Goal: Task Accomplishment & Management: Manage account settings

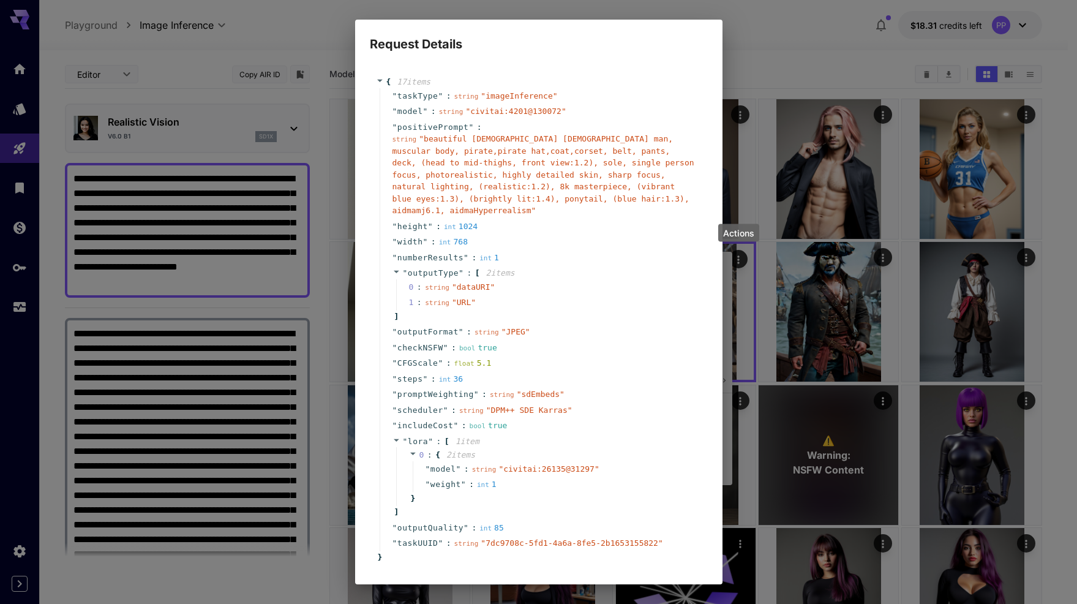
scroll to position [52, 0]
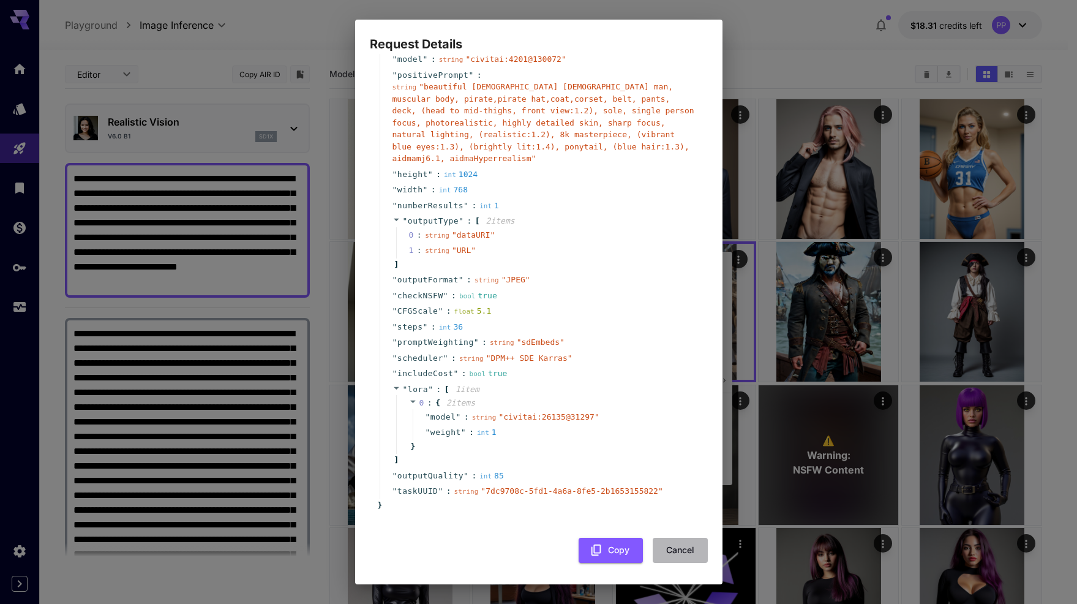
click at [670, 541] on button "Cancel" at bounding box center [680, 549] width 55 height 25
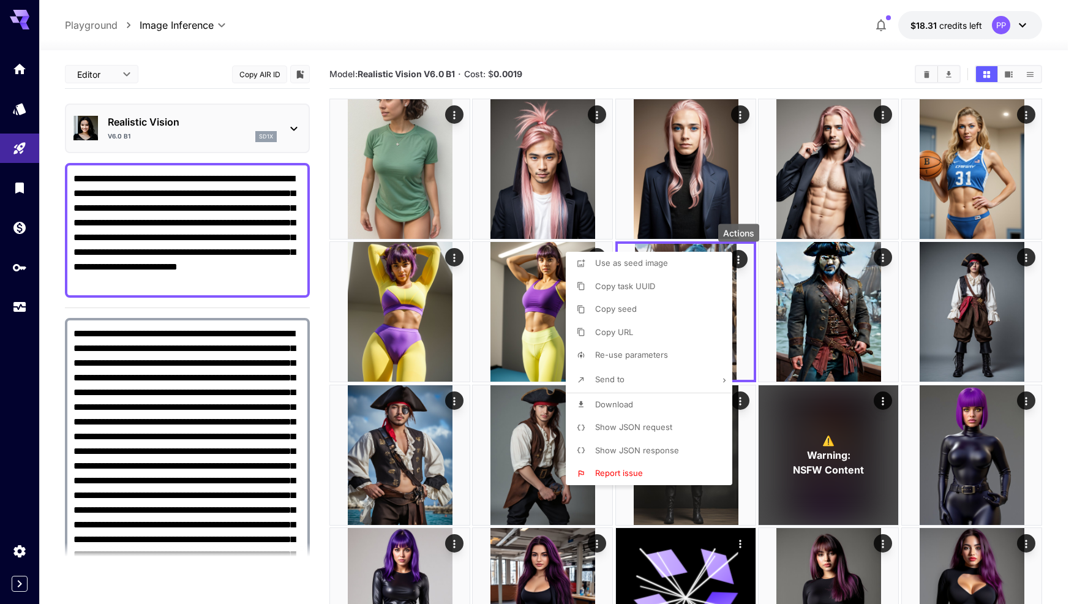
click at [21, 577] on div at bounding box center [538, 302] width 1077 height 604
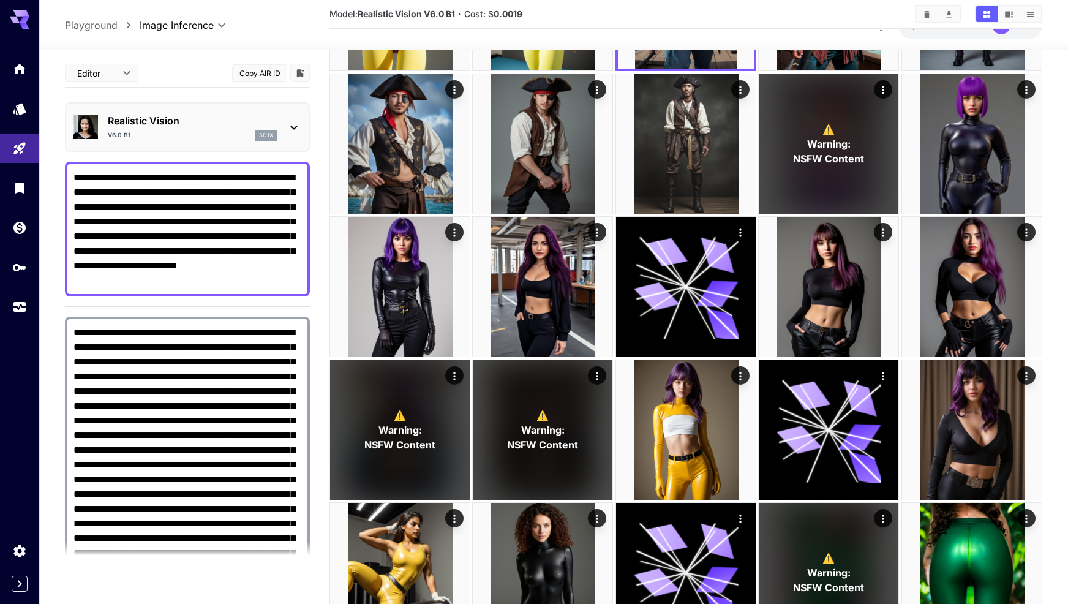
scroll to position [467, 0]
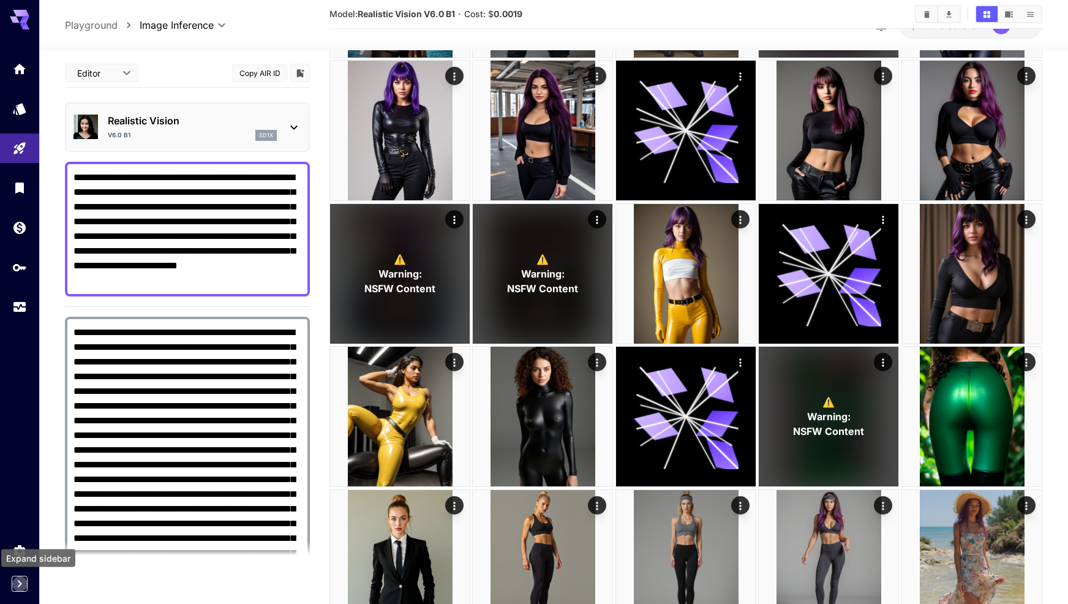
click at [17, 582] on icon "Expand sidebar" at bounding box center [19, 583] width 15 height 15
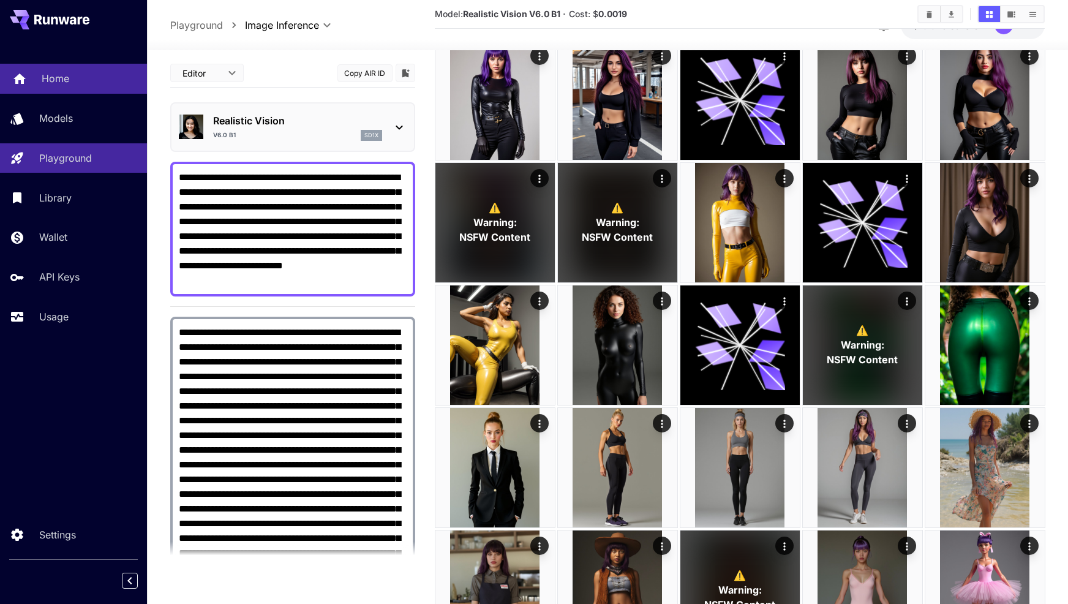
click at [51, 74] on p "Home" at bounding box center [56, 78] width 28 height 15
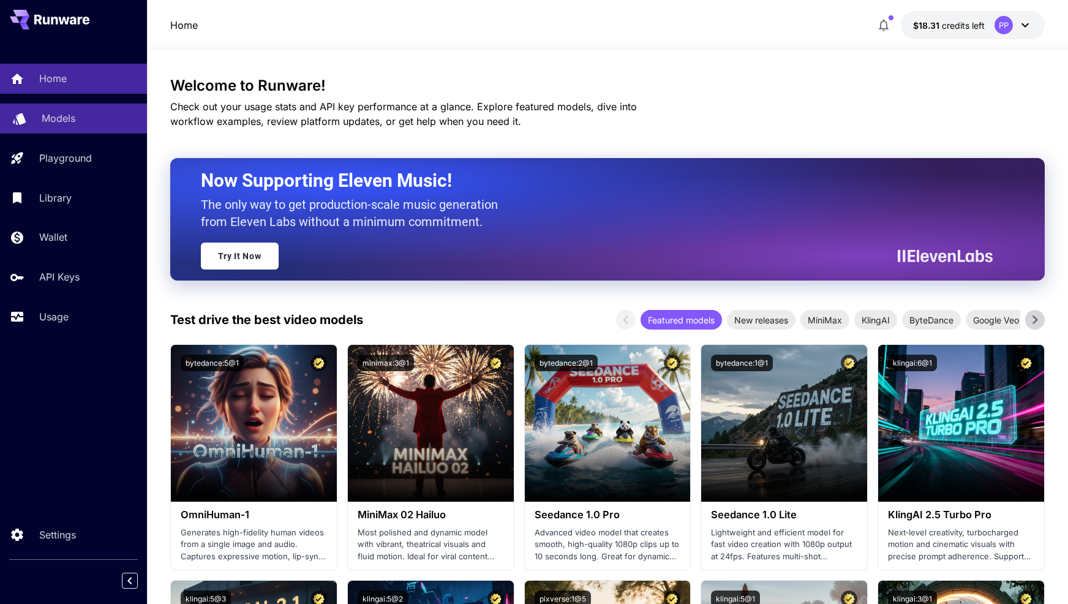
click at [72, 121] on p "Models" at bounding box center [59, 118] width 34 height 15
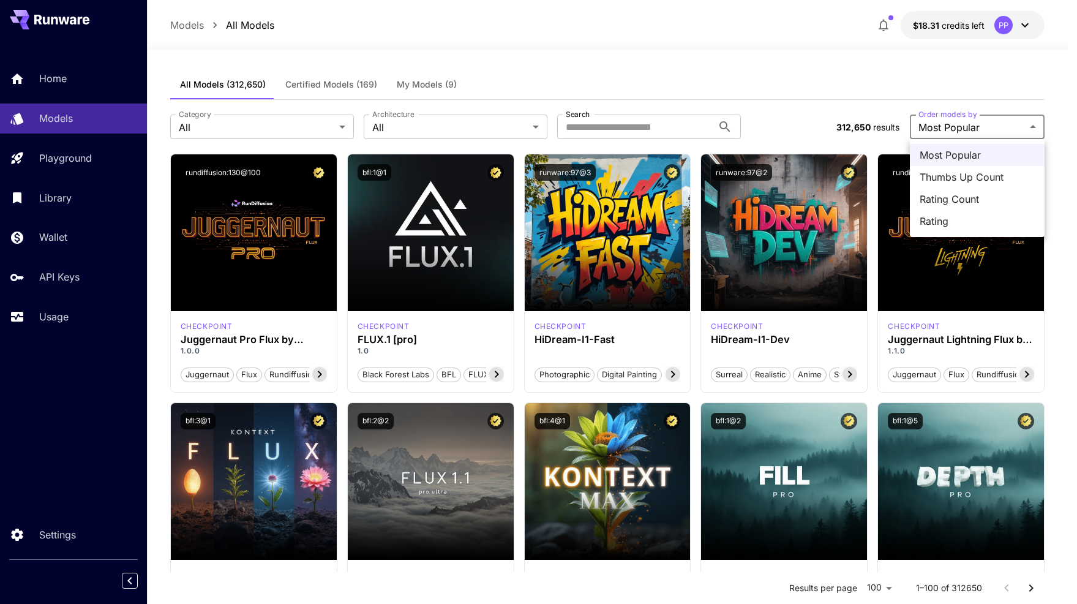
click at [959, 125] on div at bounding box center [538, 302] width 1077 height 604
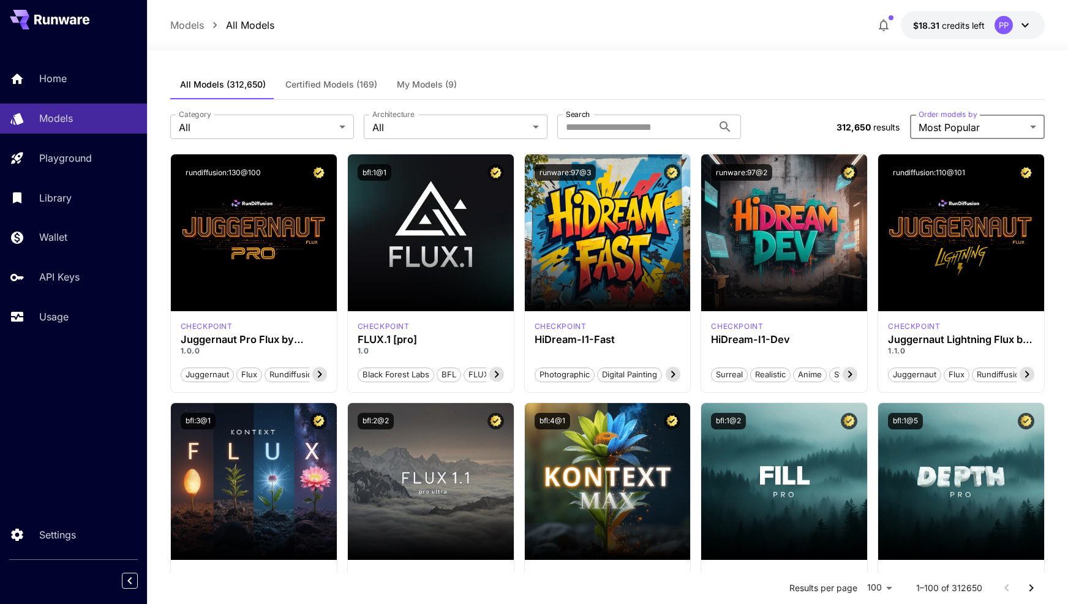
click at [874, 122] on span "results" at bounding box center [886, 127] width 26 height 10
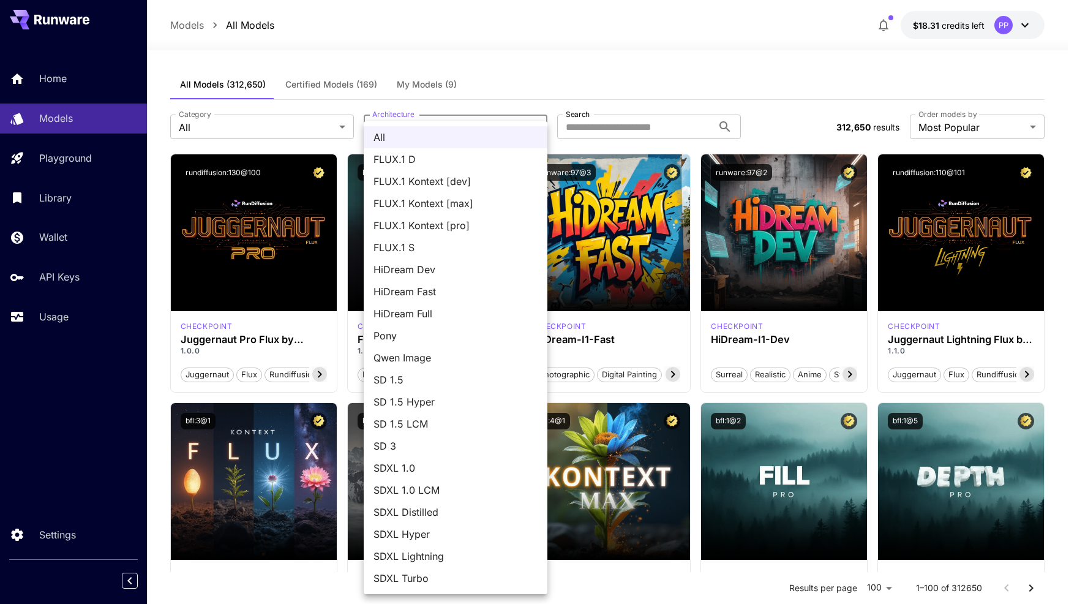
click at [422, 328] on span "Pony" at bounding box center [455, 335] width 164 height 15
type input "****"
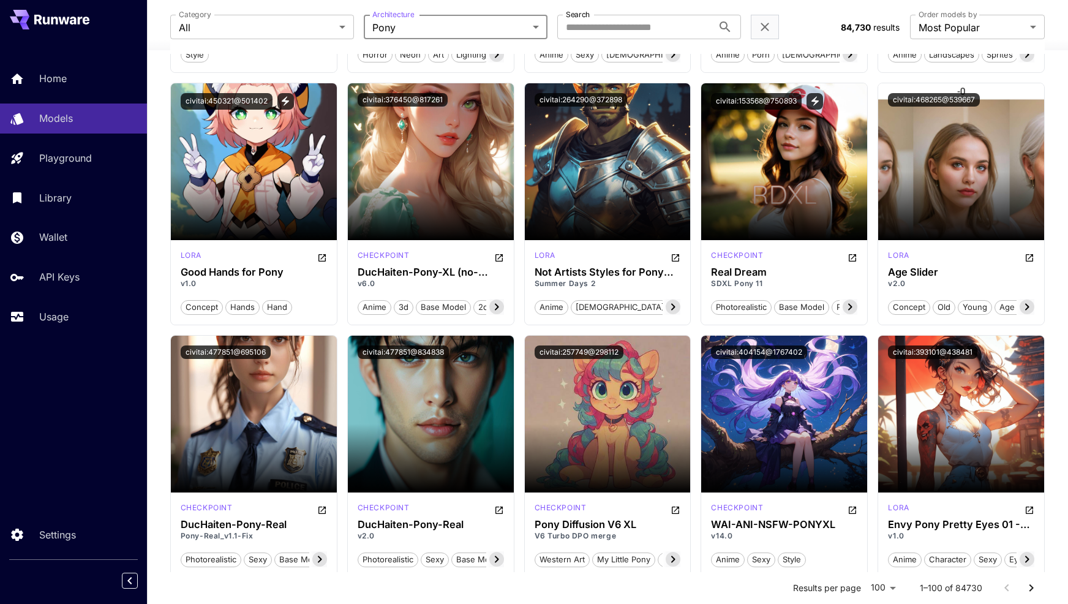
scroll to position [4659, 0]
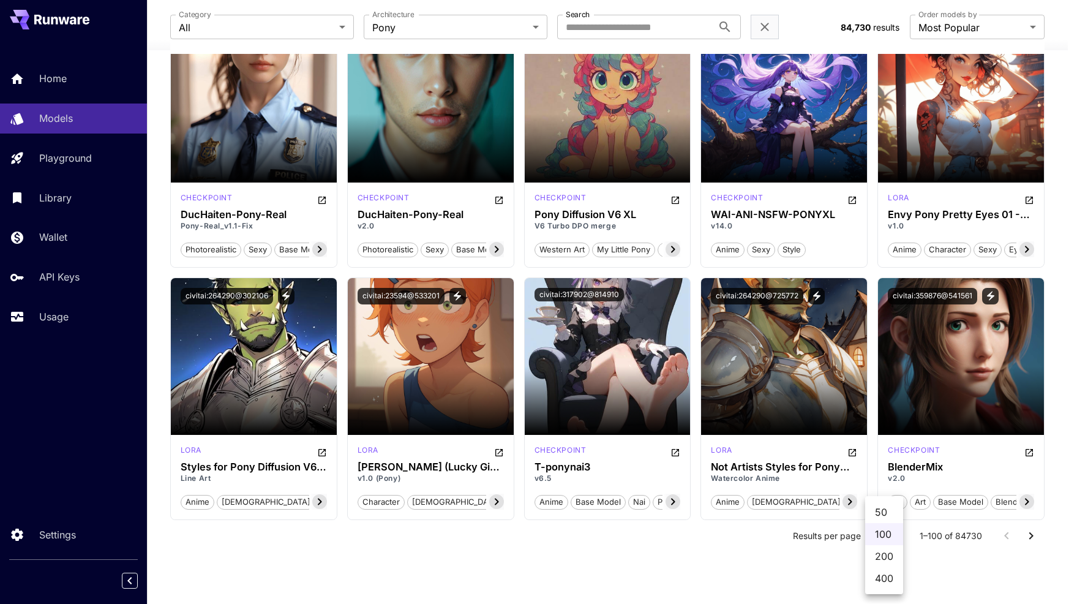
click at [888, 579] on li "400" at bounding box center [884, 578] width 38 height 22
type input "***"
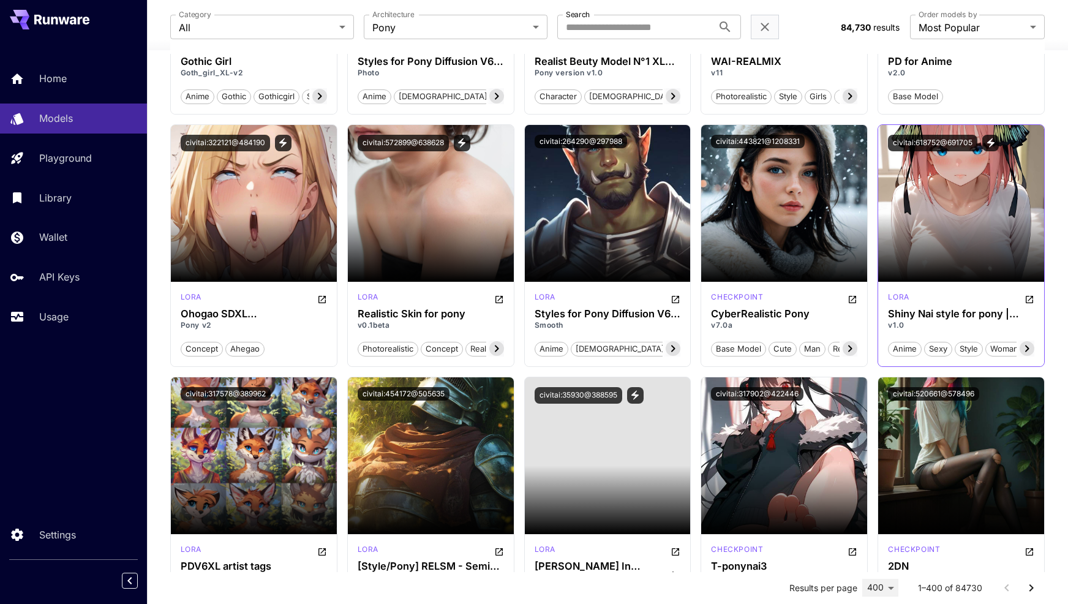
scroll to position [7637, 0]
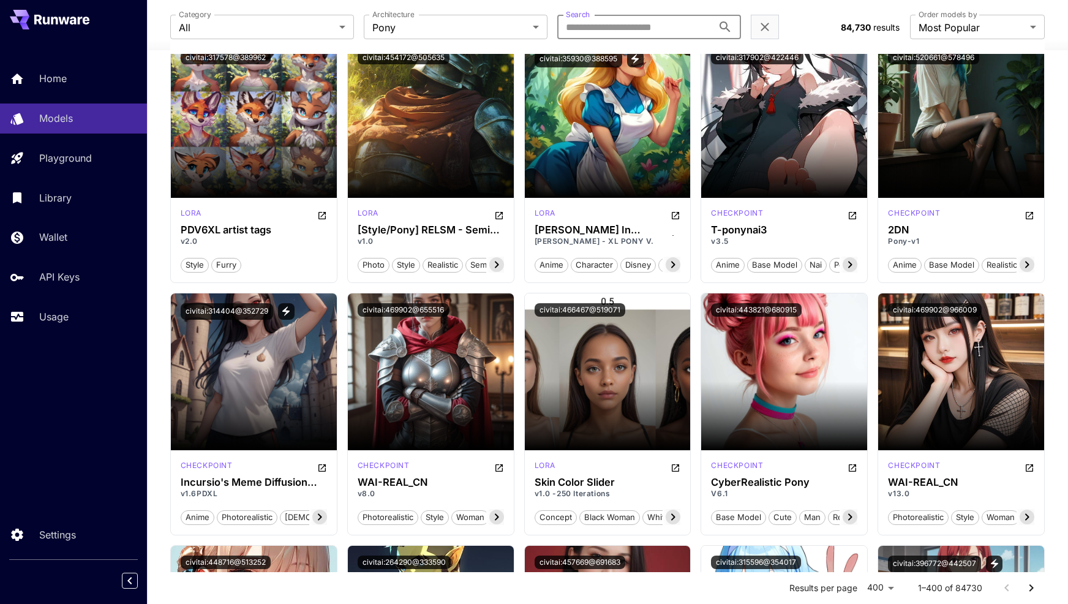
click at [647, 36] on input "Search" at bounding box center [634, 27] width 155 height 24
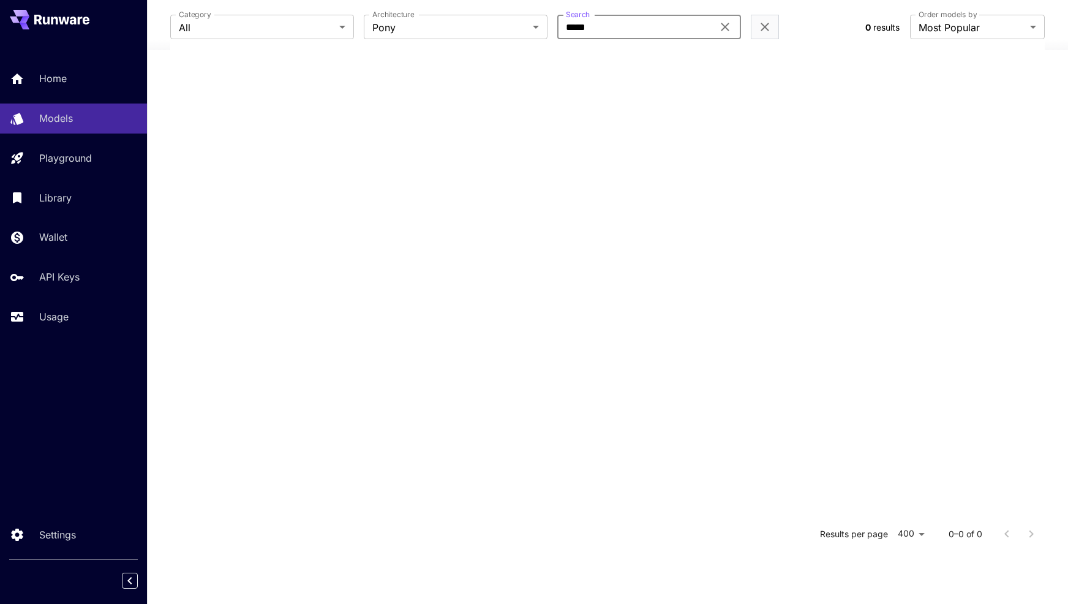
scroll to position [239, 0]
type input "*"
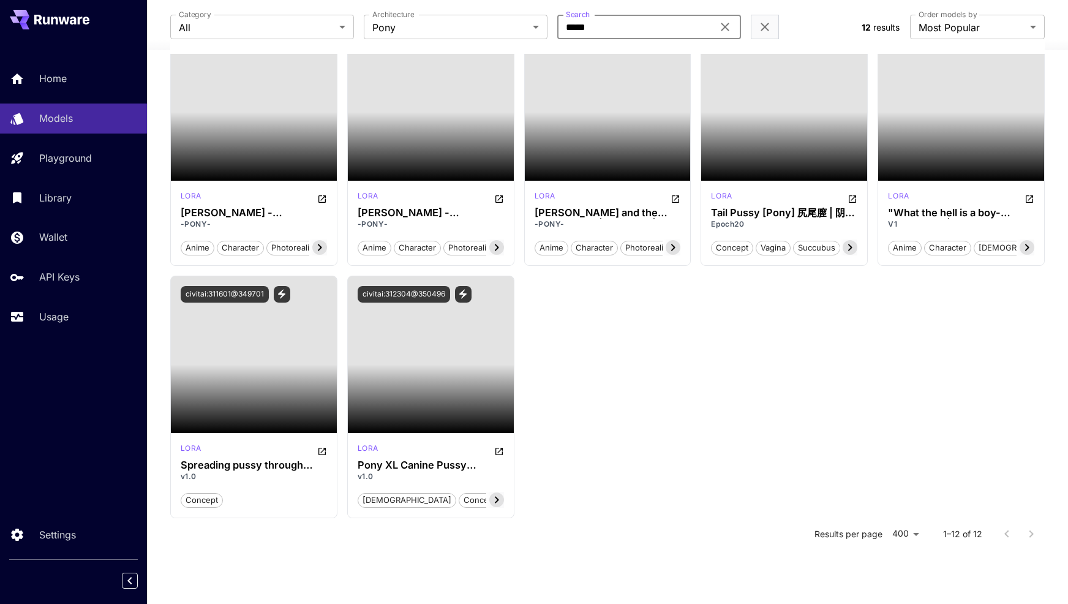
scroll to position [381, 0]
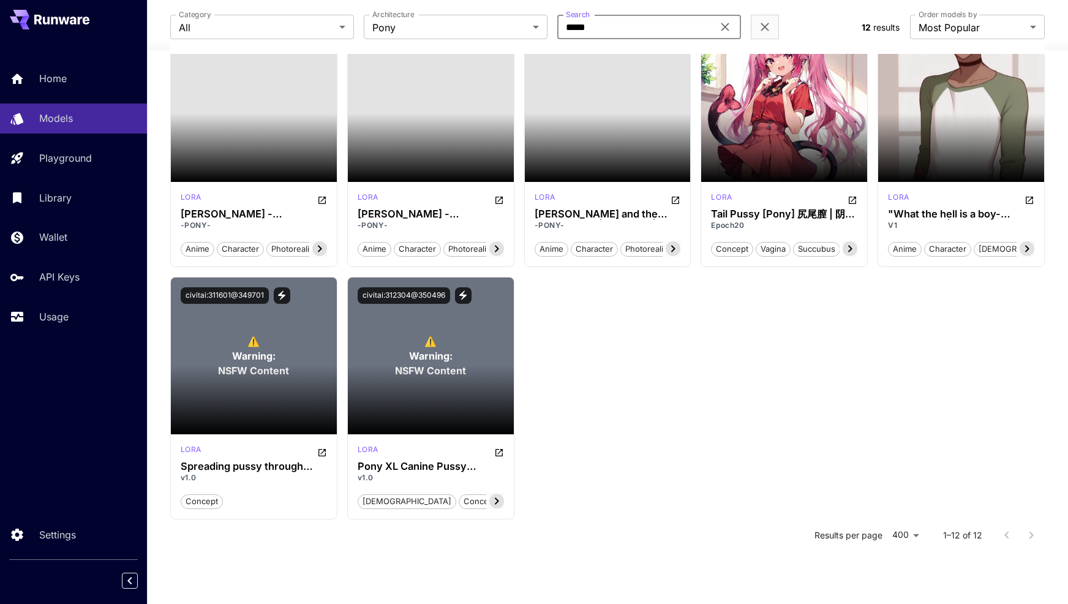
type input "*****"
click at [787, 395] on div "civitai:966551@1141856 [PERSON_NAME] Tail Pussy [Pony] 尻尾膣 | 阴道尾 V3 concept vag…" at bounding box center [607, 145] width 875 height 747
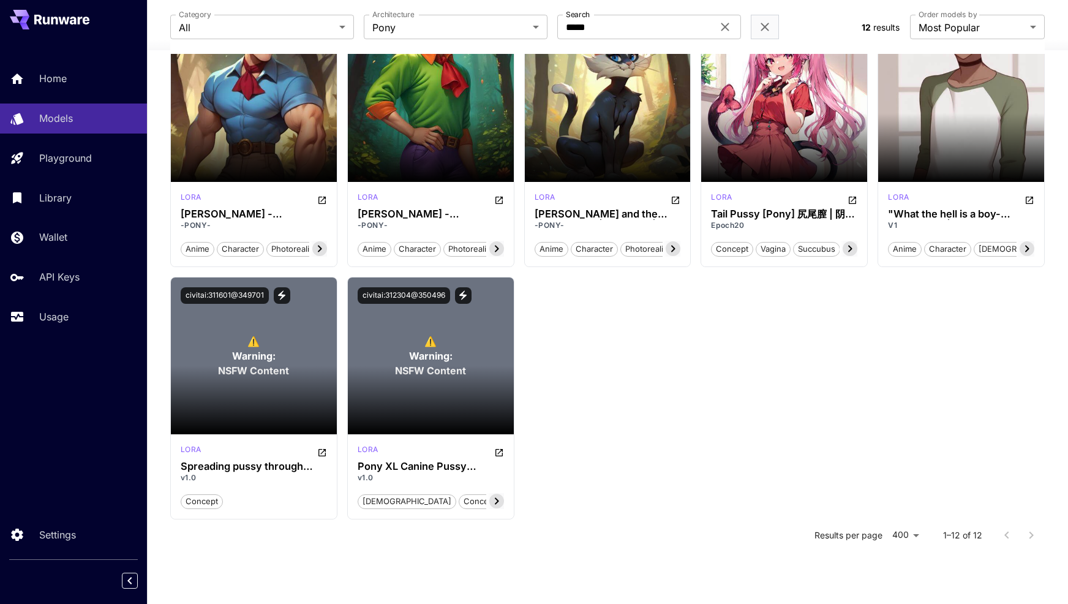
scroll to position [0, 0]
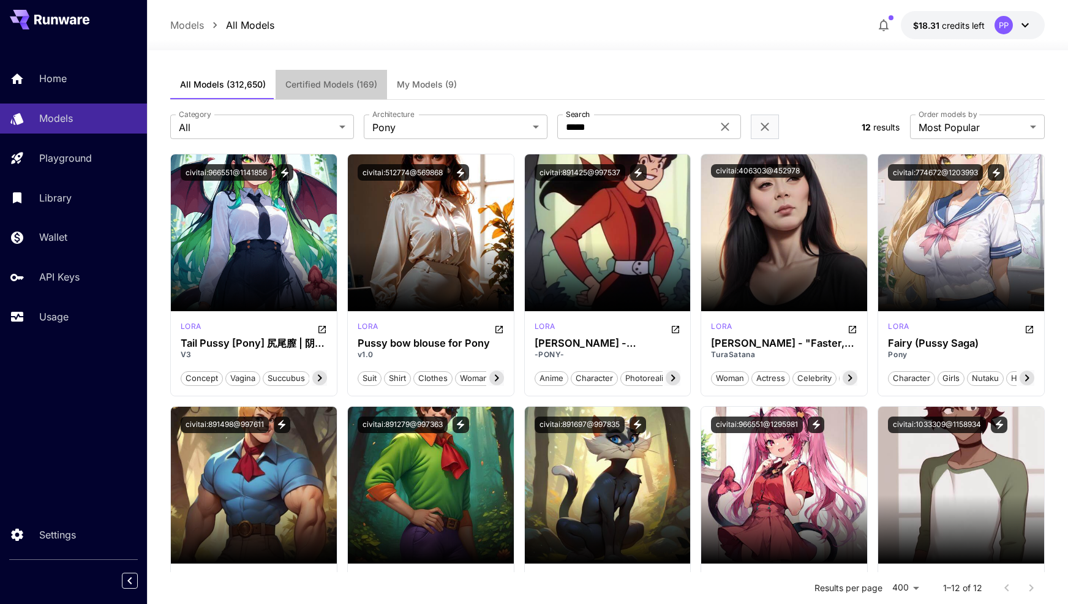
click at [317, 89] on span "Certified Models (169)" at bounding box center [331, 84] width 92 height 11
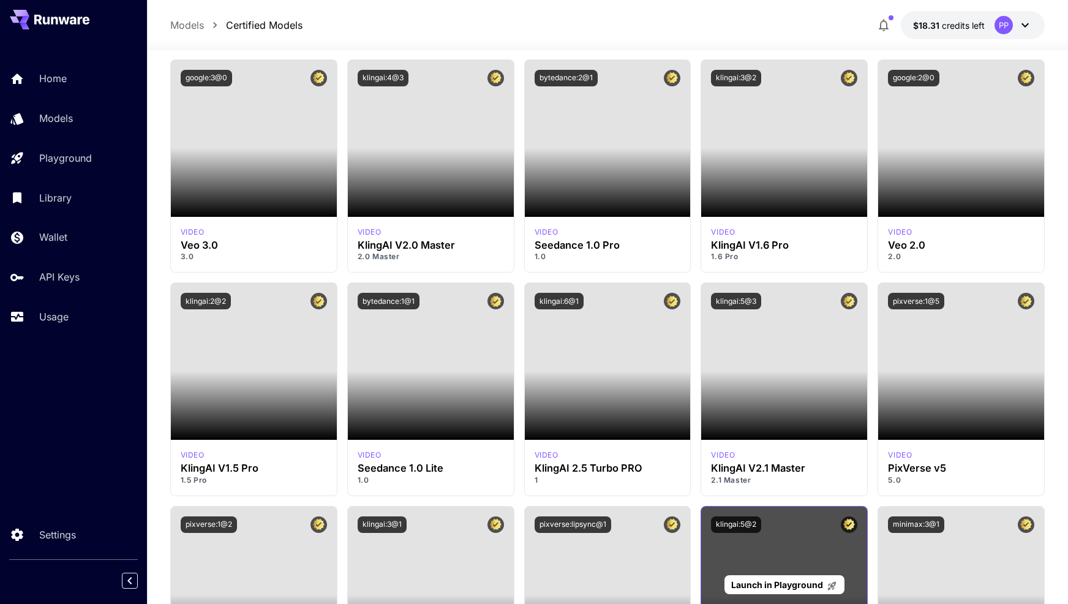
scroll to position [7214, 0]
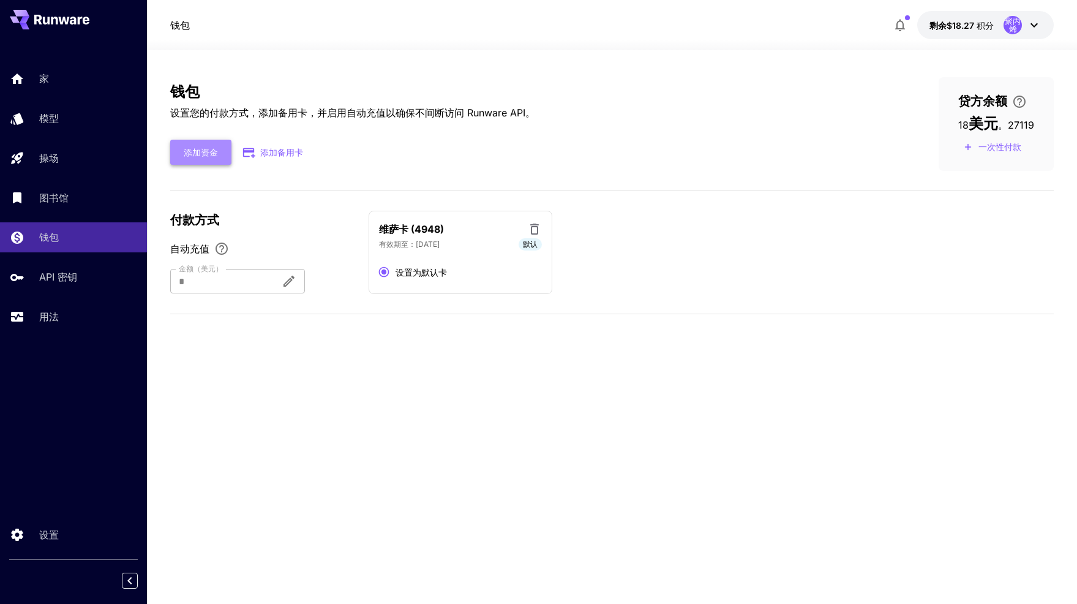
click at [212, 161] on button "添加资金" at bounding box center [200, 152] width 61 height 25
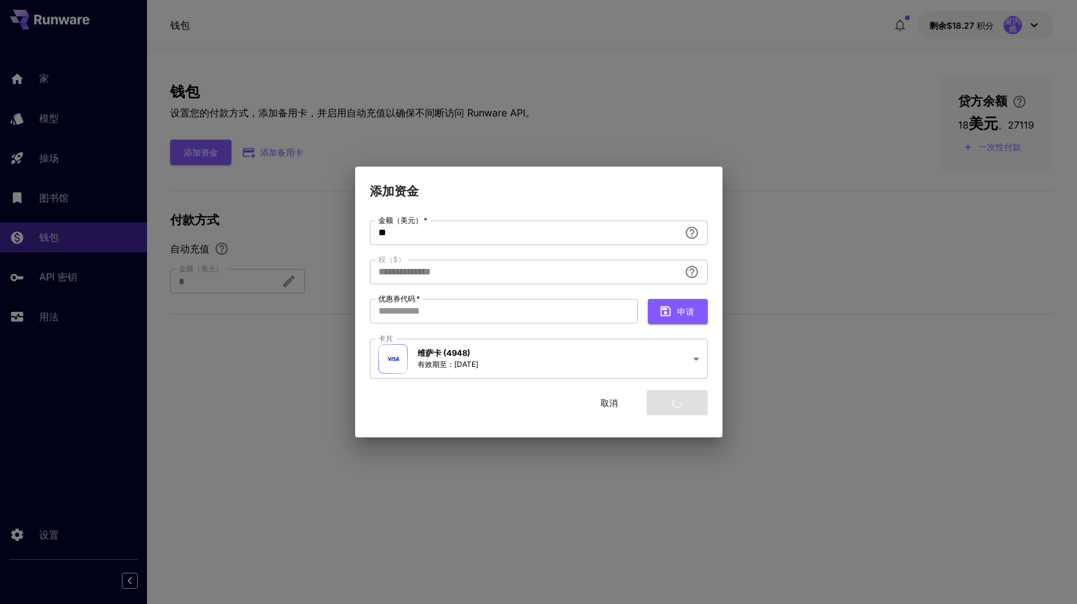
type input "****"
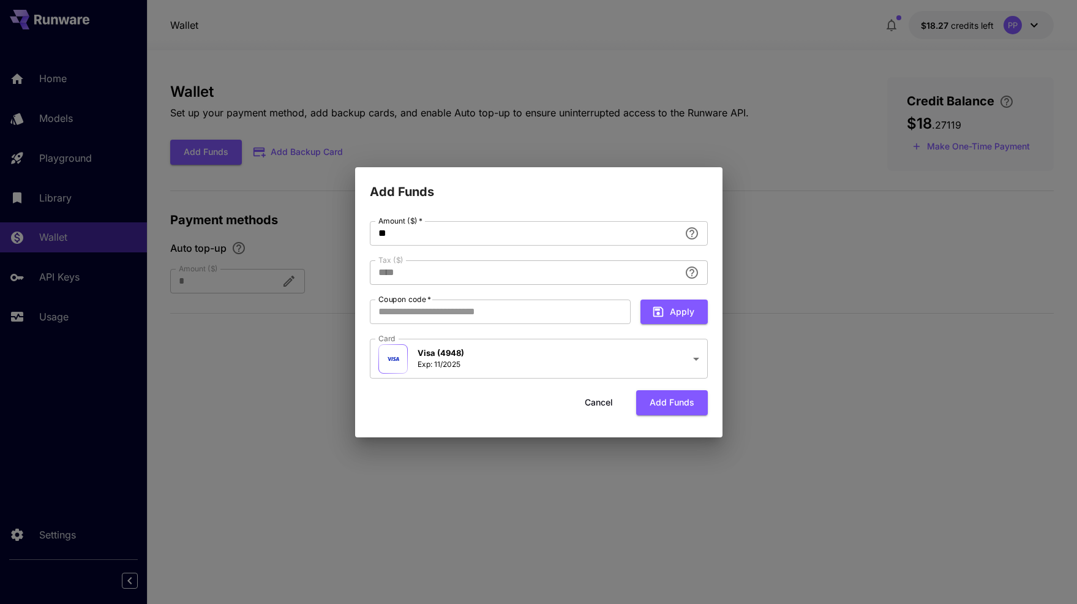
click at [635, 192] on h2 "Add Funds" at bounding box center [538, 184] width 367 height 34
click at [614, 403] on button "Cancel" at bounding box center [598, 402] width 55 height 25
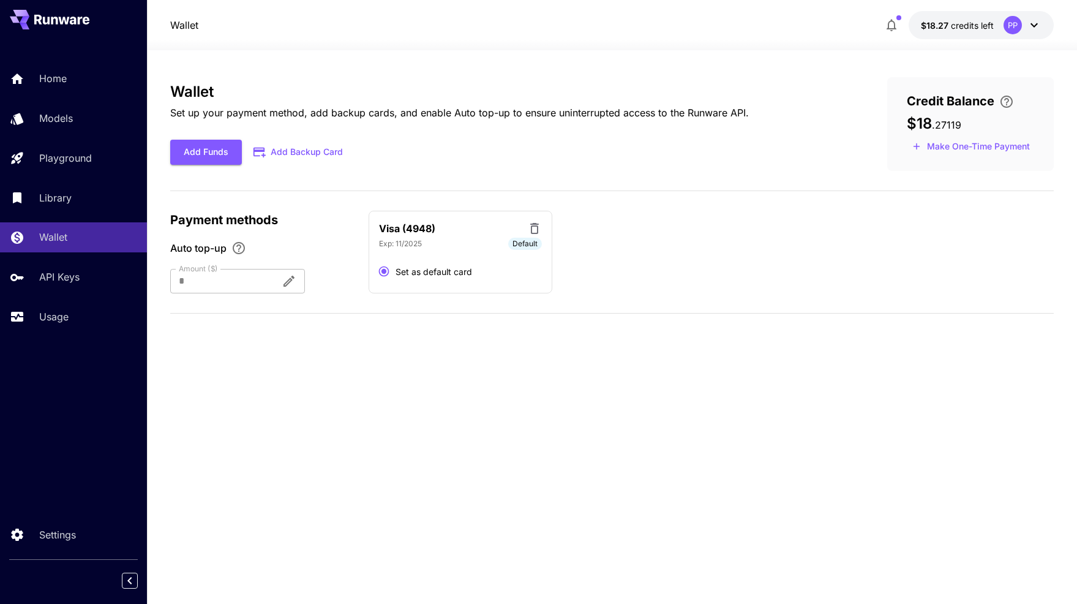
click at [307, 151] on button "Add Backup Card" at bounding box center [299, 152] width 114 height 24
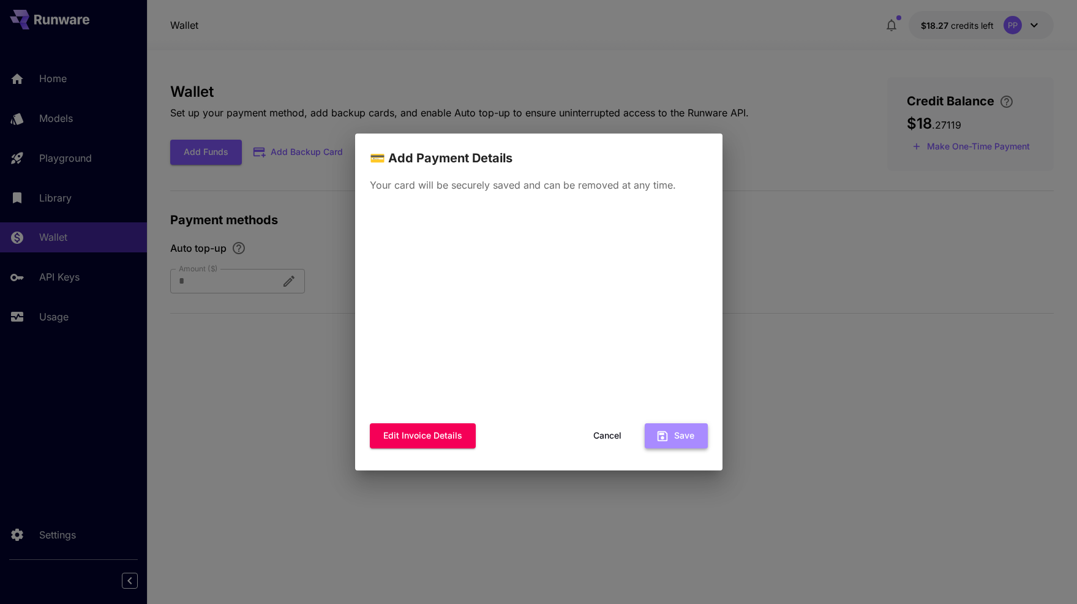
click at [679, 434] on button "Save" at bounding box center [676, 435] width 63 height 25
click at [598, 443] on button "Cancel" at bounding box center [607, 435] width 55 height 25
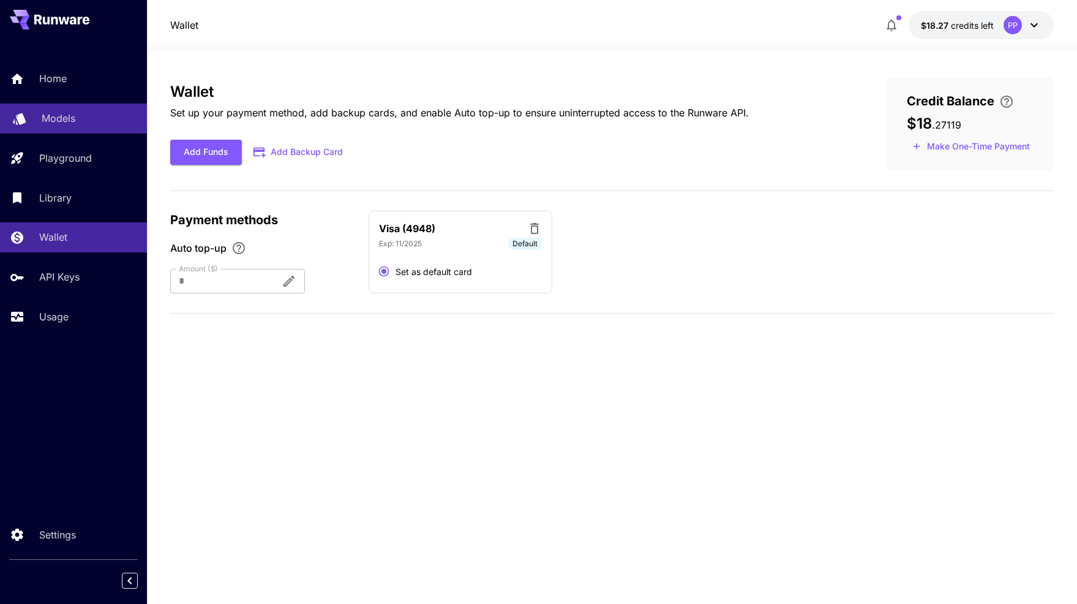
click at [67, 103] on link "Models" at bounding box center [73, 118] width 147 height 30
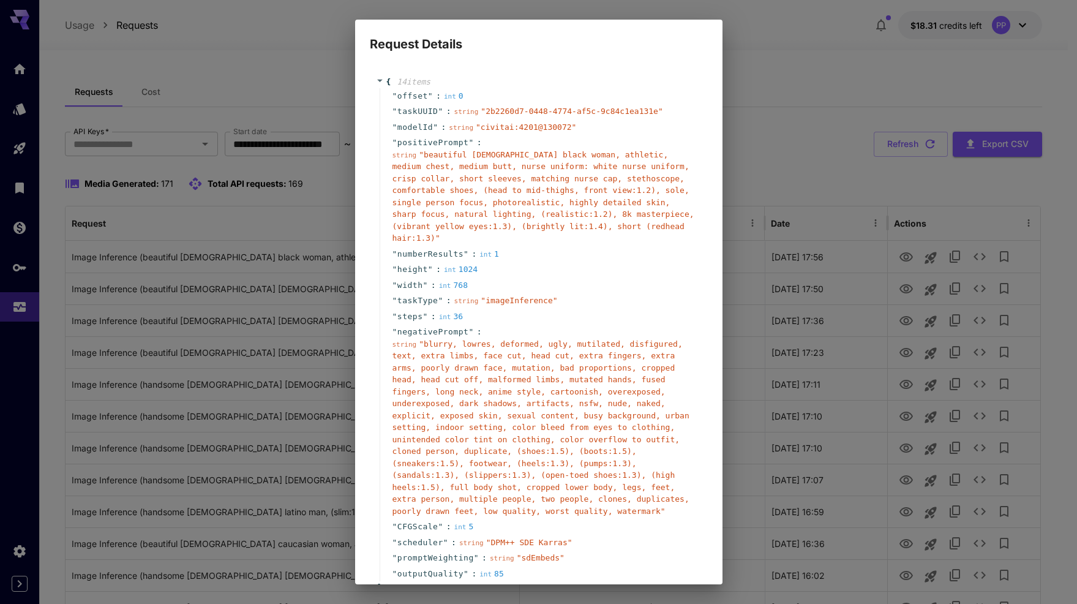
scroll to position [94, 0]
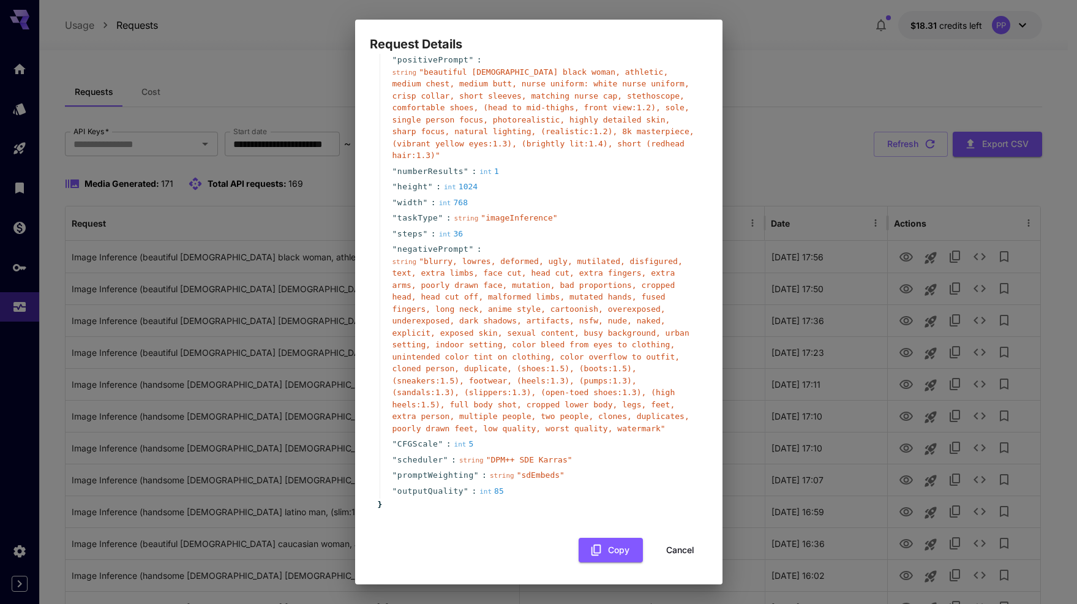
click at [685, 546] on button "Cancel" at bounding box center [680, 549] width 55 height 25
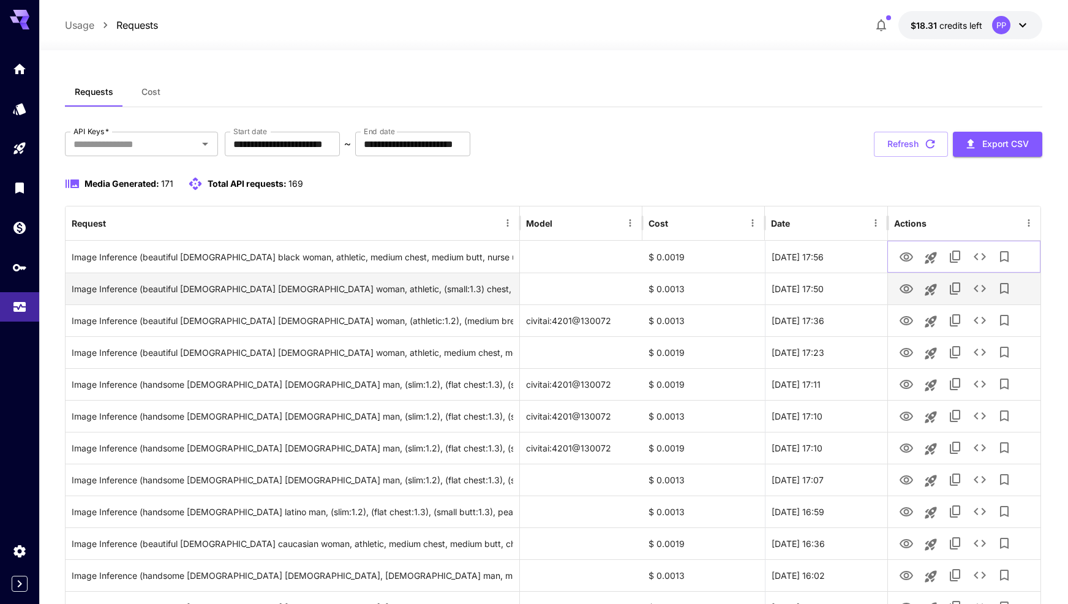
scroll to position [7, 0]
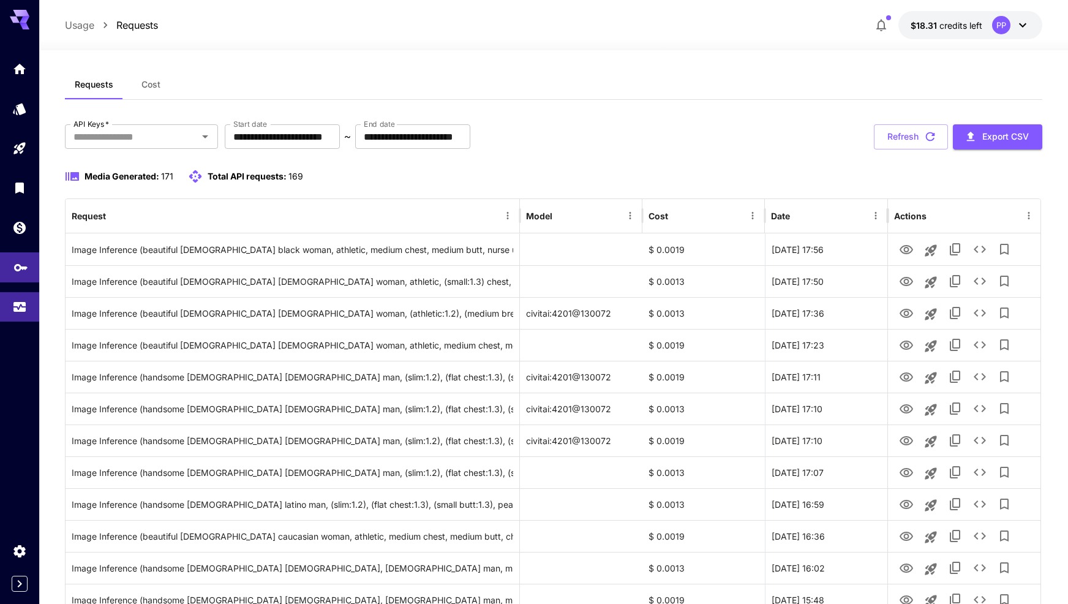
click at [25, 271] on icon "API Keys" at bounding box center [20, 263] width 15 height 15
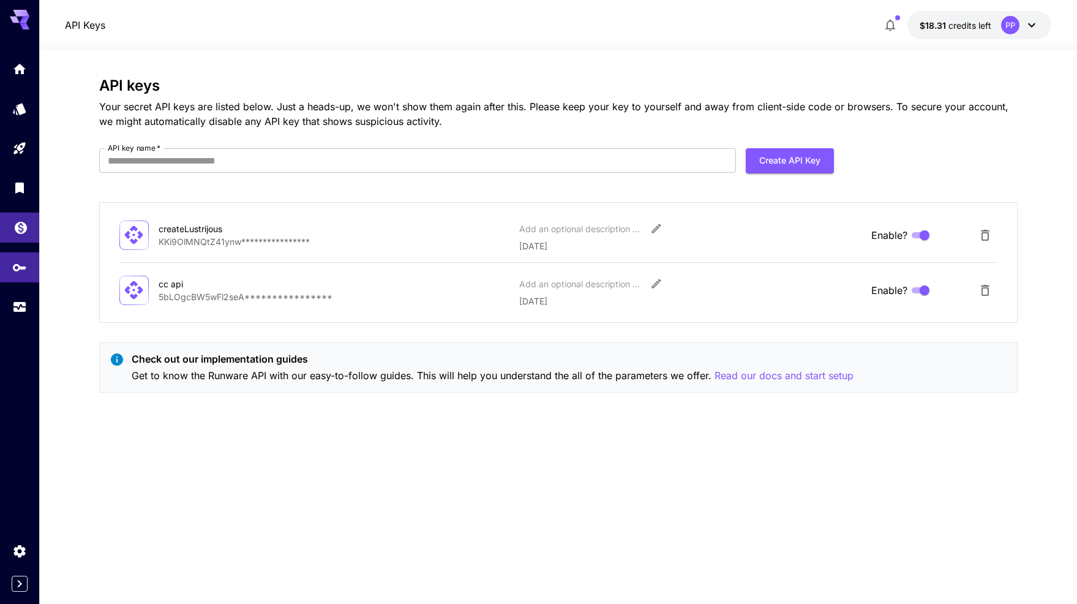
click at [19, 239] on link at bounding box center [19, 227] width 39 height 30
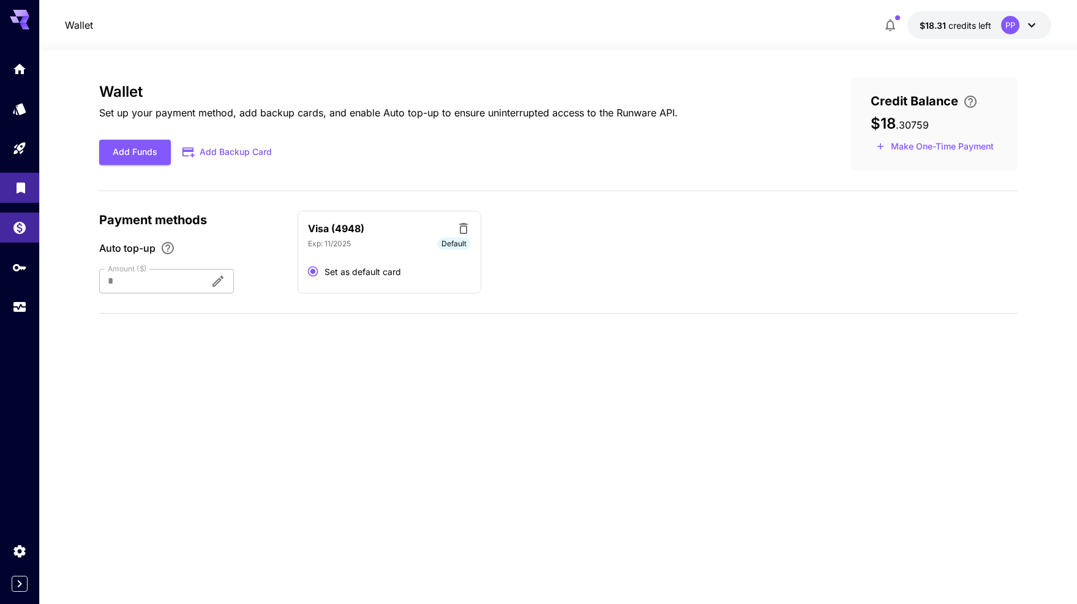
click at [28, 200] on link at bounding box center [19, 188] width 39 height 30
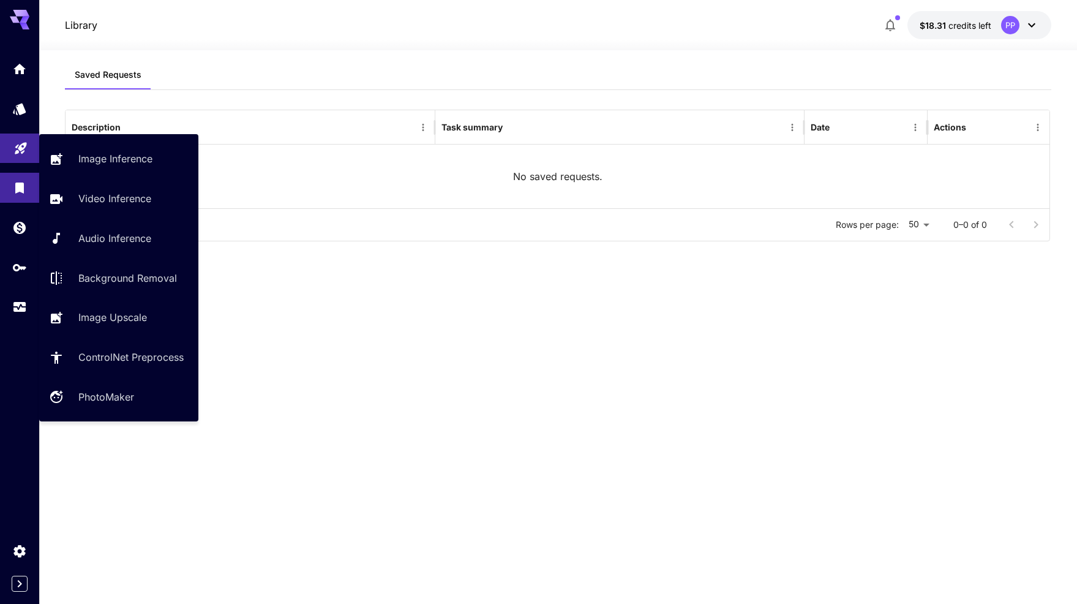
click at [31, 162] on link at bounding box center [19, 148] width 39 height 30
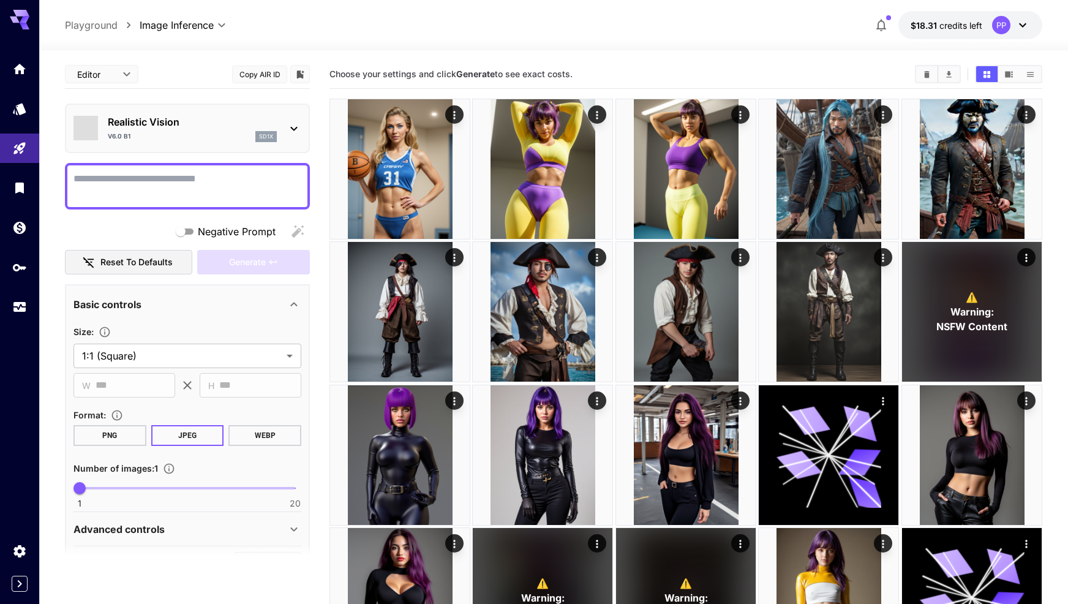
click at [586, 60] on div "Choose your settings and click Generate to see exact costs." at bounding box center [685, 74] width 713 height 29
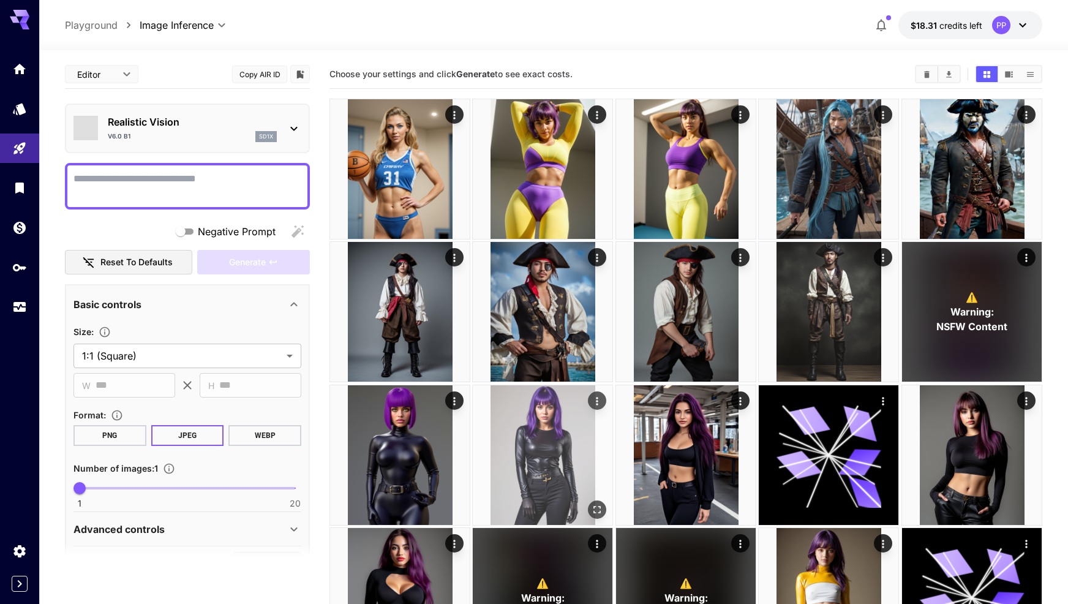
scroll to position [340, 0]
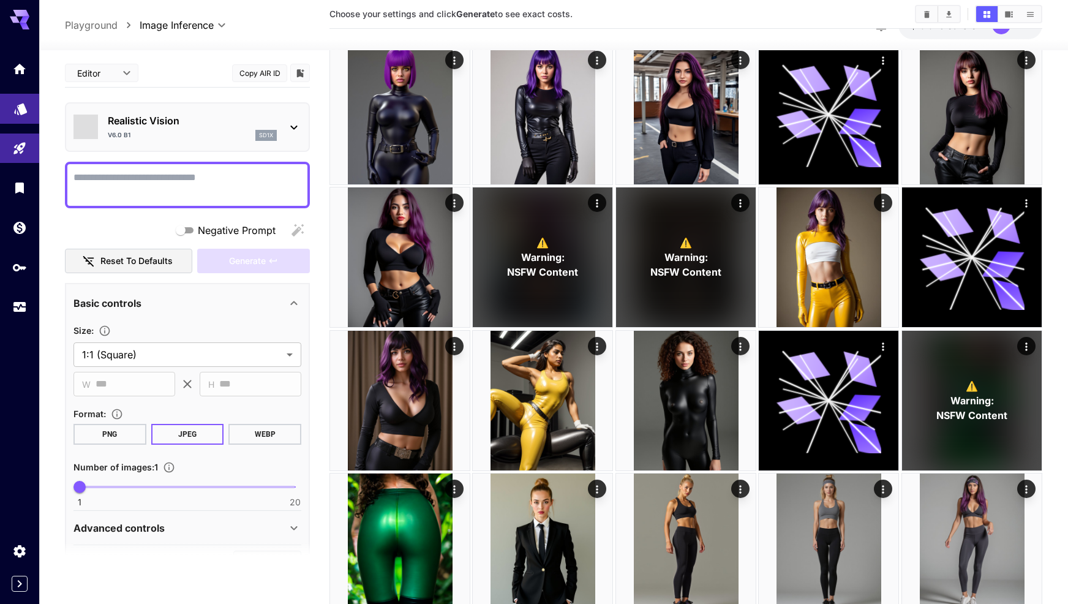
click at [29, 108] on link at bounding box center [19, 109] width 39 height 30
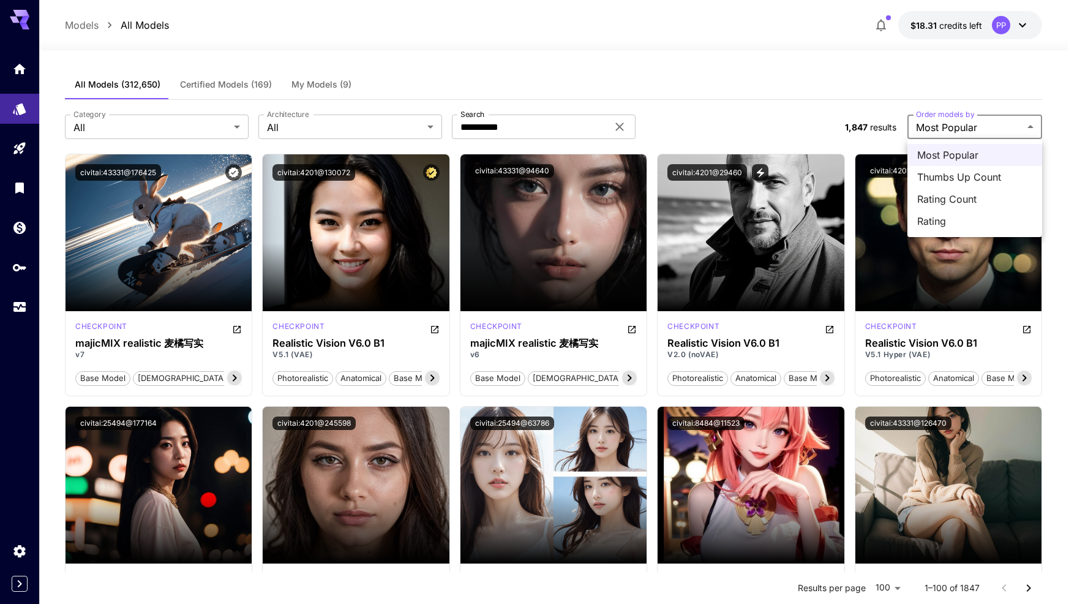
click at [847, 112] on div at bounding box center [538, 302] width 1077 height 604
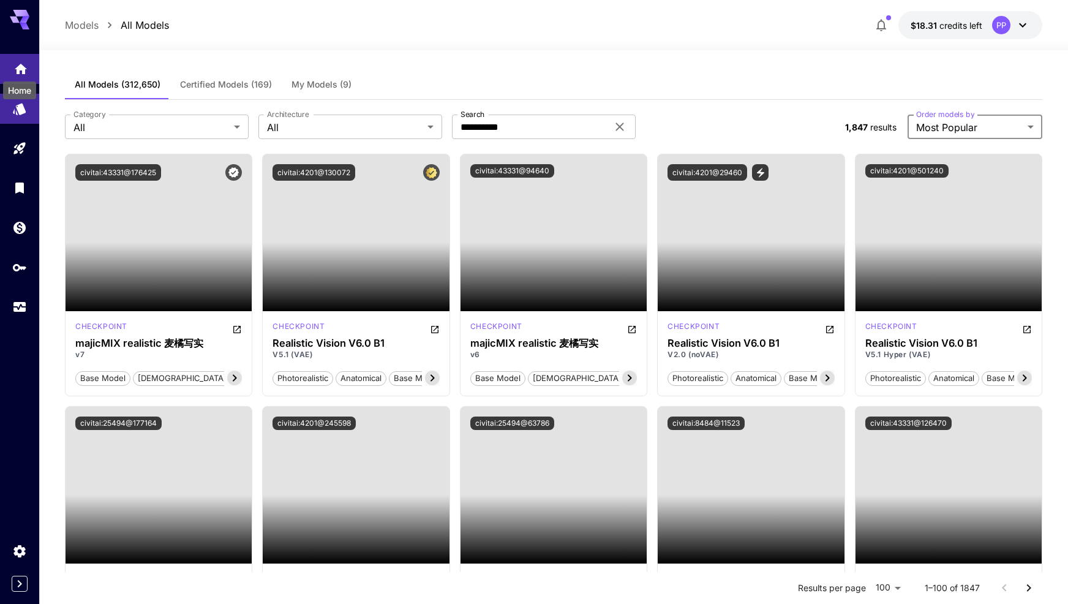
click at [25, 68] on icon "Home" at bounding box center [20, 65] width 15 height 15
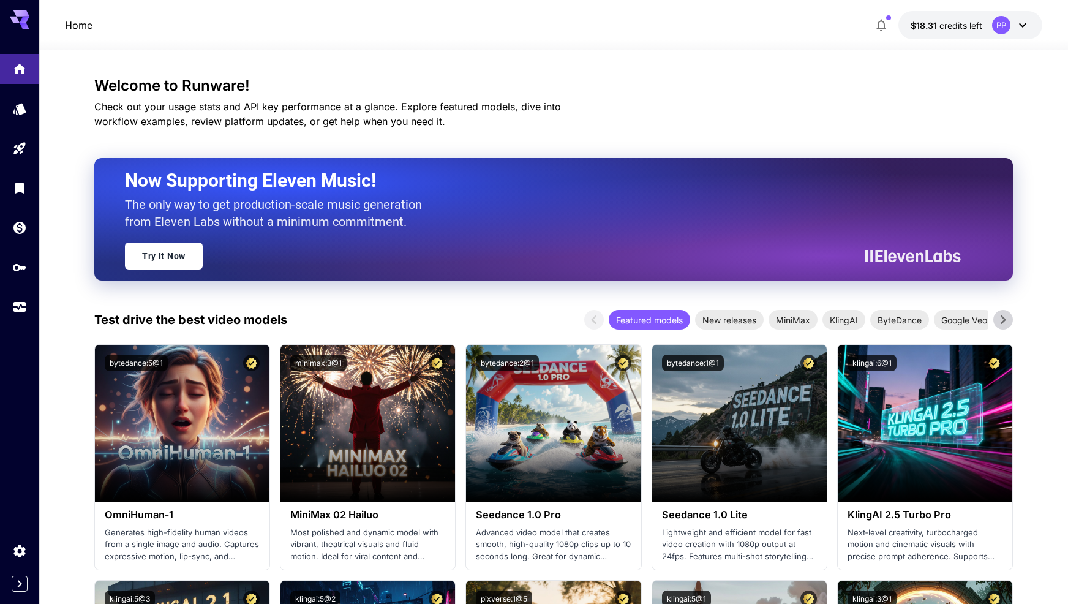
scroll to position [7, 0]
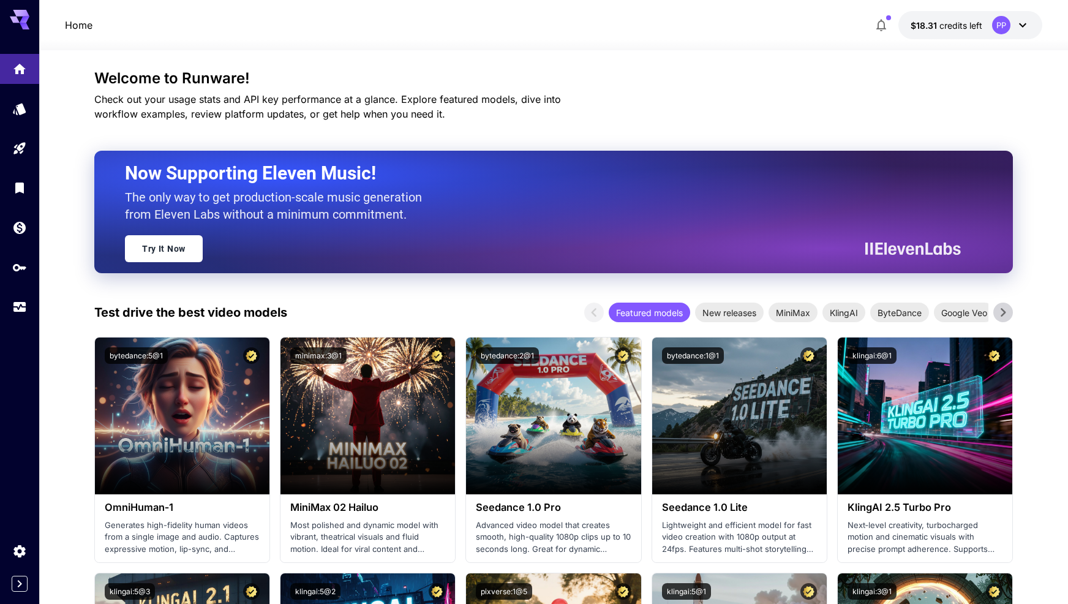
click at [32, 588] on div at bounding box center [19, 583] width 39 height 16
click at [19, 585] on icon "Expand sidebar" at bounding box center [20, 583] width 4 height 7
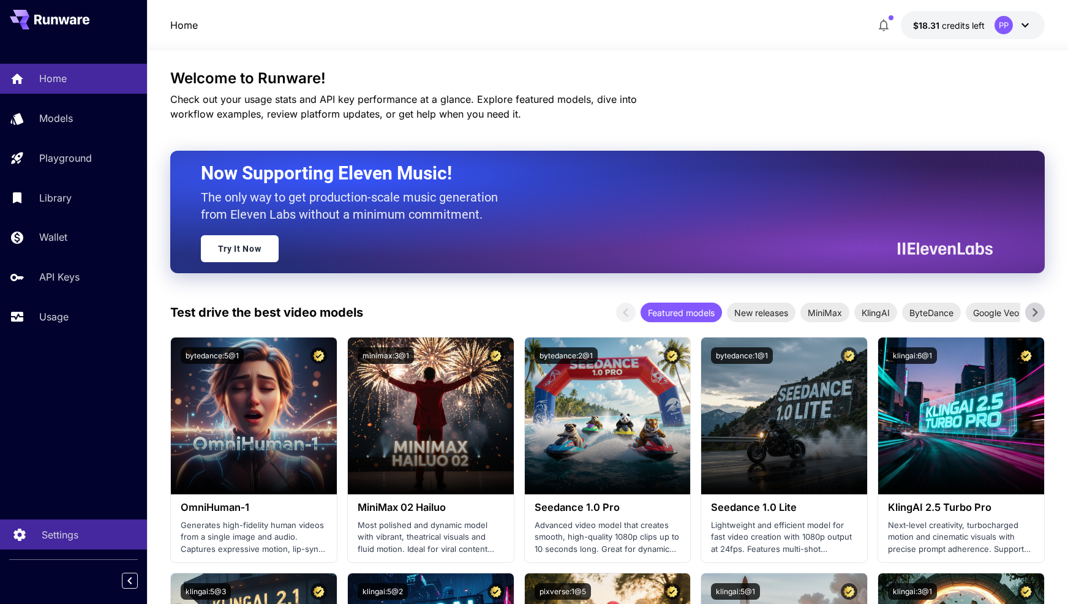
click at [73, 545] on link "Settings" at bounding box center [73, 534] width 147 height 30
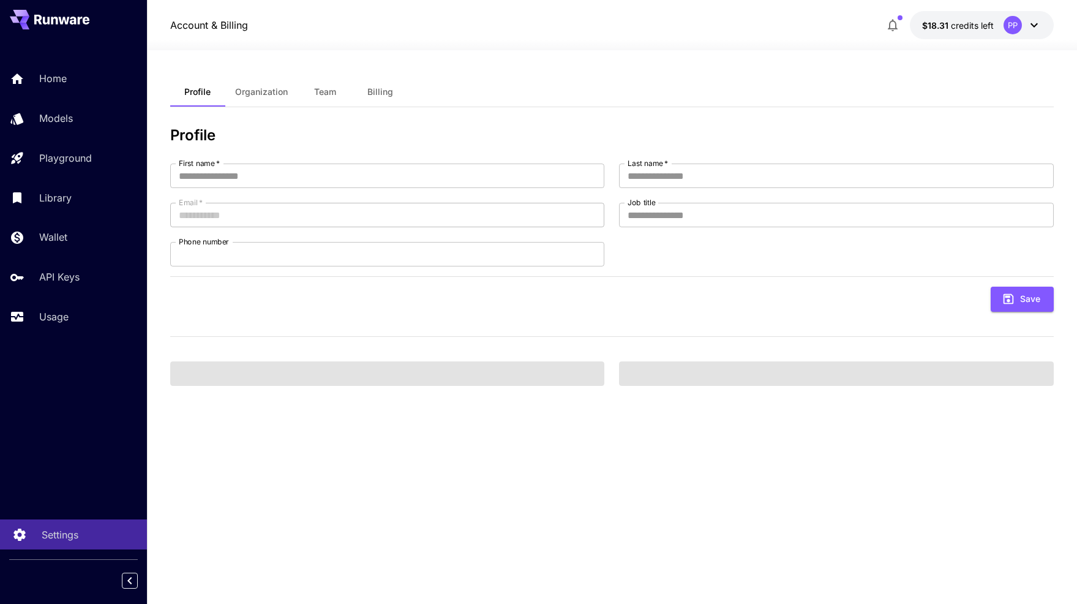
type input "*****"
type input "***"
type input "**********"
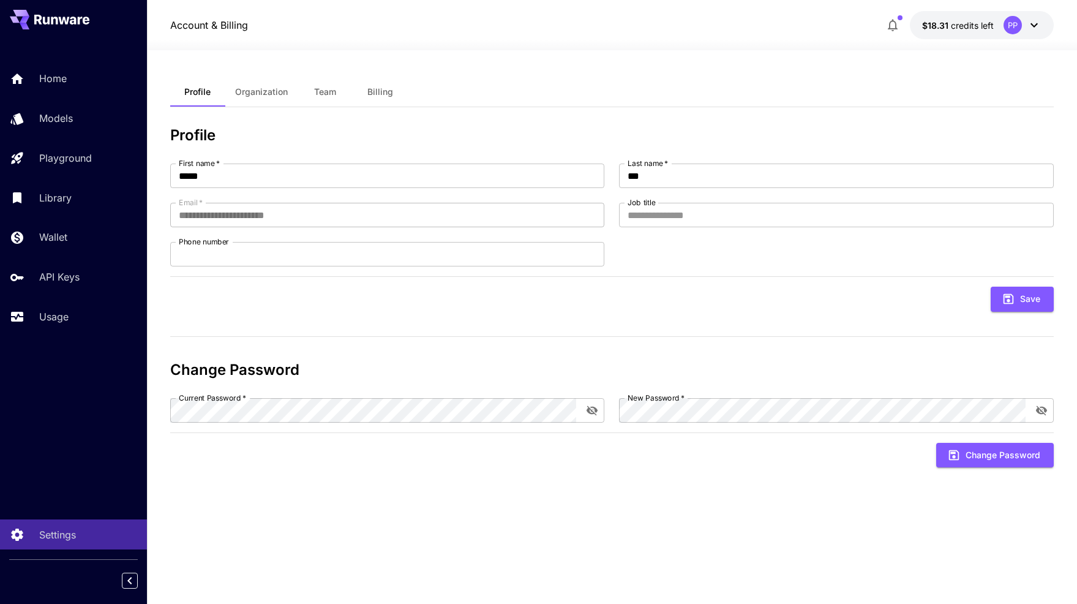
click at [247, 100] on button "Organization" at bounding box center [261, 91] width 72 height 29
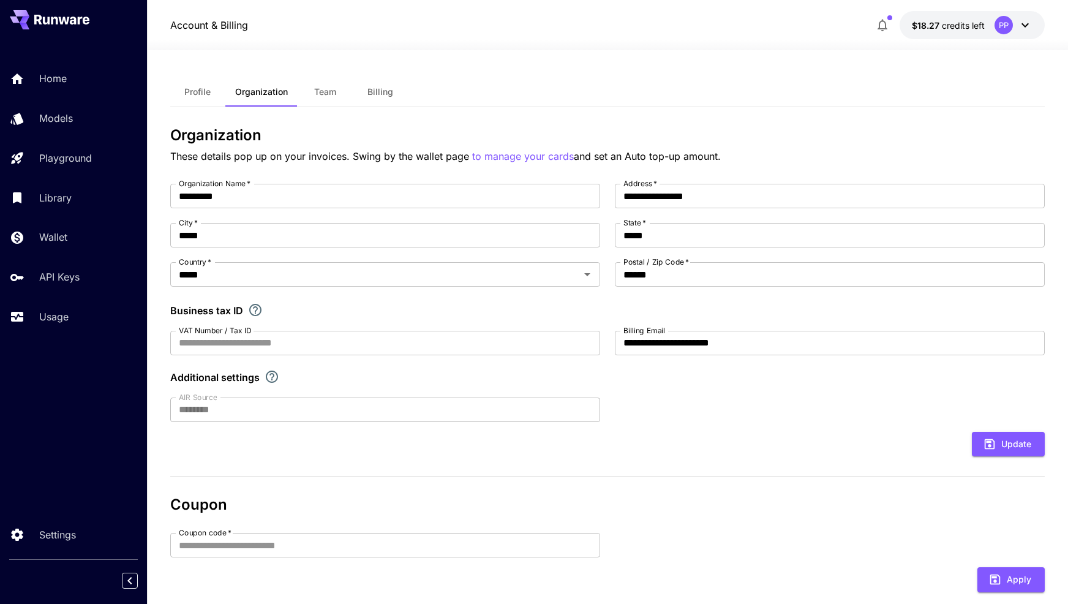
click at [310, 95] on button "Team" at bounding box center [325, 91] width 55 height 29
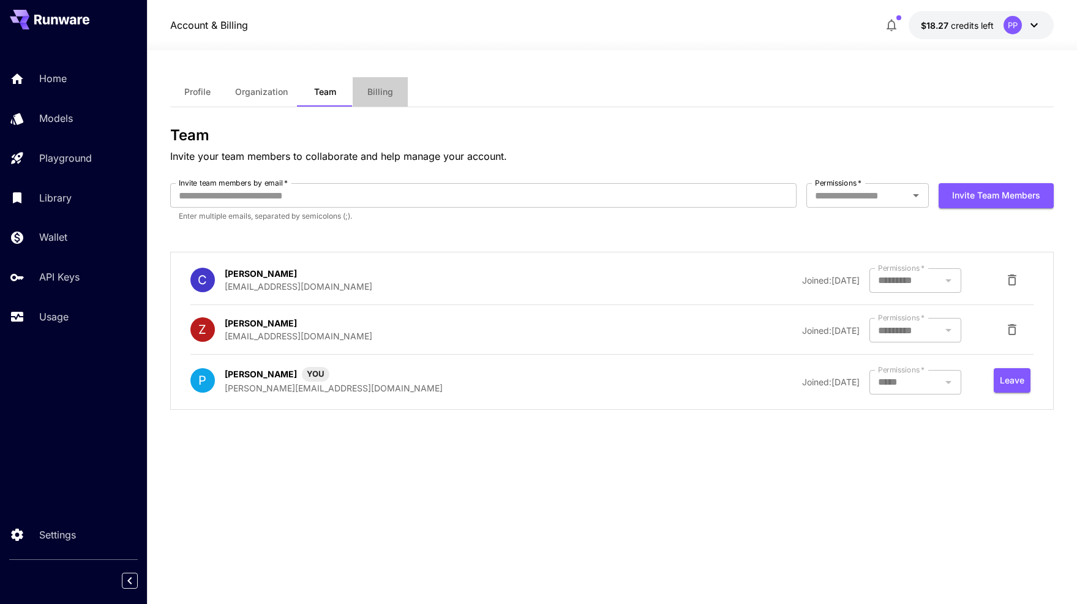
click at [372, 97] on button "Billing" at bounding box center [380, 91] width 55 height 29
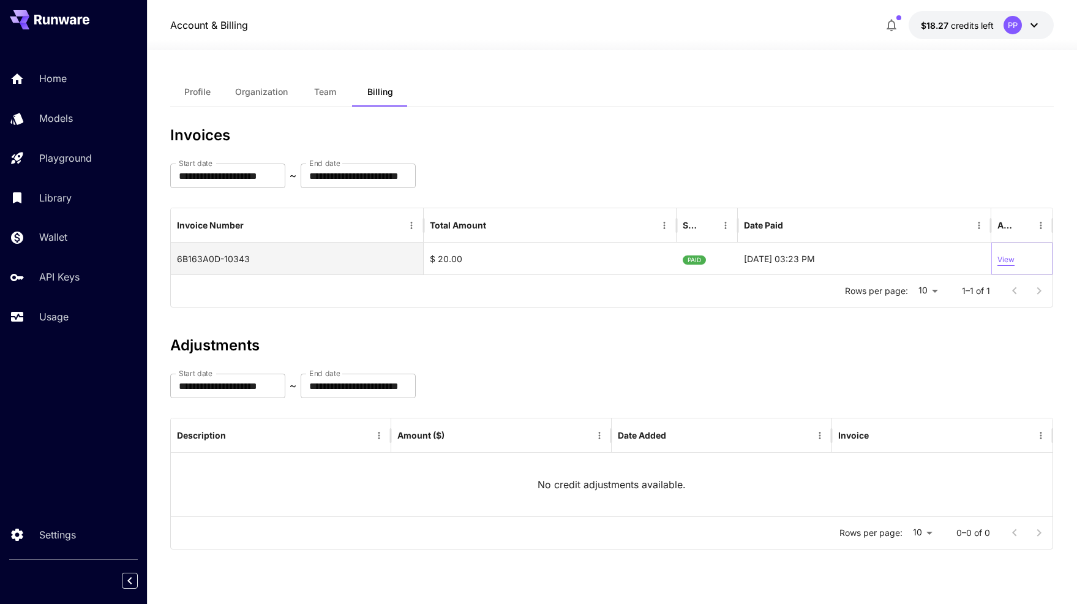
click at [1005, 259] on p "View" at bounding box center [1005, 260] width 17 height 12
